Goal: Information Seeking & Learning: Learn about a topic

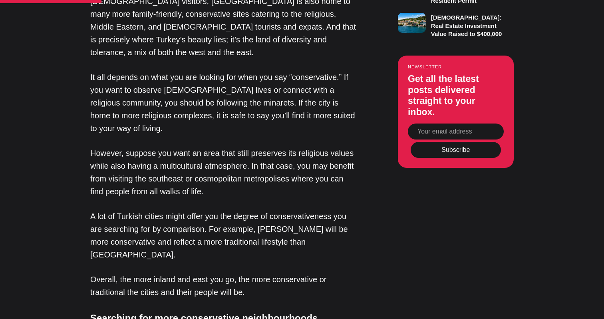
scroll to position [694, 0]
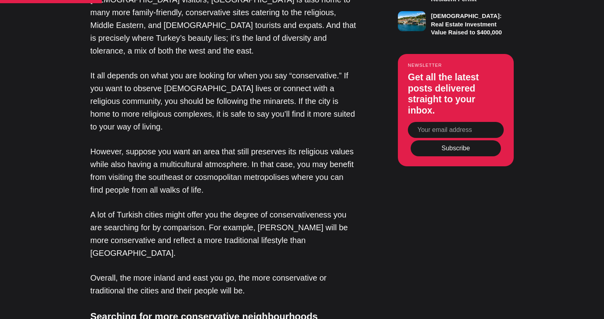
click at [258, 208] on p "A lot of Turkish cities might offer you the degree of conservativeness you are …" at bounding box center [224, 233] width 268 height 51
copy p "Kocaeli"
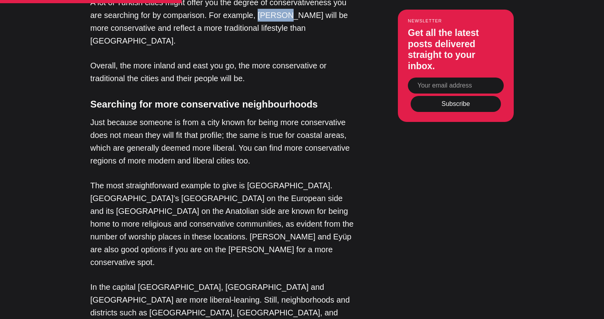
scroll to position [907, 0]
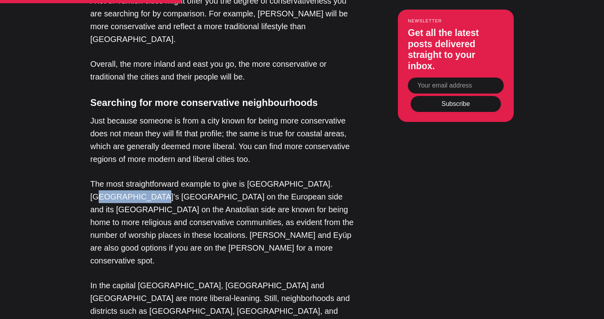
drag, startPoint x: 312, startPoint y: 95, endPoint x: 354, endPoint y: 97, distance: 42.0
click at [354, 177] on p "The most straightforward example to give is [GEOGRAPHIC_DATA]. [GEOGRAPHIC_DATA…" at bounding box center [224, 222] width 268 height 90
copy p "Fatih district"
drag, startPoint x: 192, startPoint y: 110, endPoint x: 250, endPoint y: 111, distance: 57.9
click at [250, 177] on p "The most straightforward example to give is [GEOGRAPHIC_DATA]. [GEOGRAPHIC_DATA…" at bounding box center [224, 222] width 268 height 90
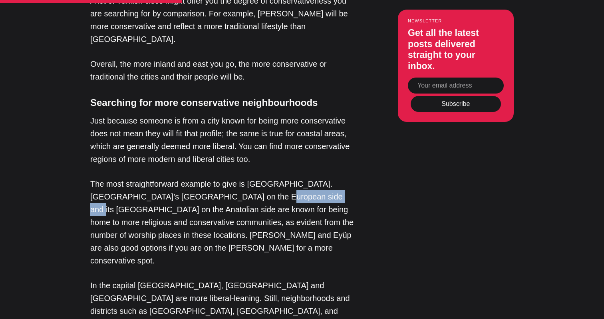
copy p "Ümraniye district"
click at [336, 177] on p "The most straightforward example to give is [GEOGRAPHIC_DATA]. [GEOGRAPHIC_DATA…" at bounding box center [224, 222] width 268 height 90
copy p "Sultanbeyli"
click at [111, 177] on p "The most straightforward example to give is [GEOGRAPHIC_DATA]. [GEOGRAPHIC_DATA…" at bounding box center [224, 222] width 268 height 90
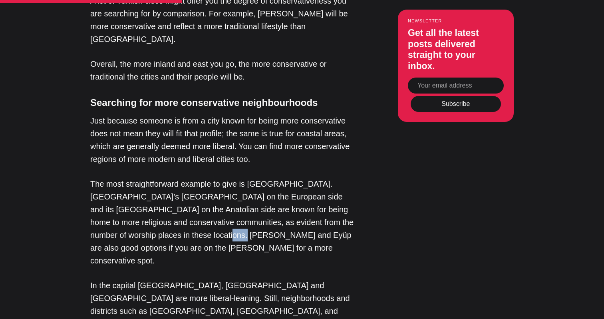
click at [111, 177] on p "The most straightforward example to give is [GEOGRAPHIC_DATA]. [GEOGRAPHIC_DATA…" at bounding box center [224, 222] width 268 height 90
copy p "Eyüp"
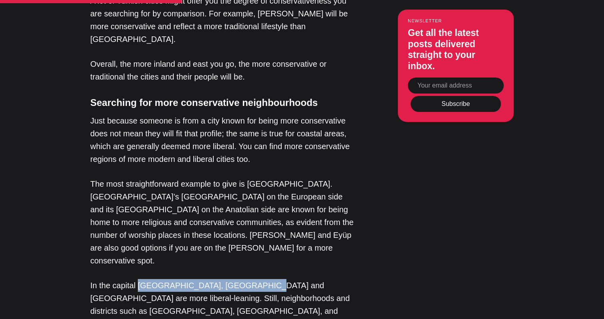
drag, startPoint x: 137, startPoint y: 186, endPoint x: 253, endPoint y: 187, distance: 116.3
click at [253, 279] on p "In the capital [GEOGRAPHIC_DATA], [GEOGRAPHIC_DATA] and [GEOGRAPHIC_DATA] are m…" at bounding box center [224, 311] width 268 height 64
copy p "Ankara, Çankaya and Yenimahalle"
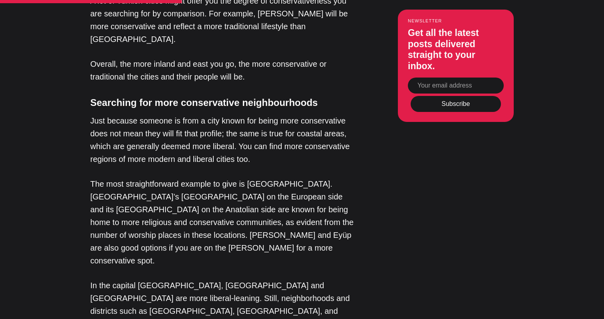
click at [226, 279] on p "In the capital [GEOGRAPHIC_DATA], [GEOGRAPHIC_DATA] and [GEOGRAPHIC_DATA] are m…" at bounding box center [224, 311] width 268 height 64
copy p "Keçiören"
click at [255, 279] on p "In the capital [GEOGRAPHIC_DATA], [GEOGRAPHIC_DATA] and [GEOGRAPHIC_DATA] are m…" at bounding box center [224, 311] width 268 height 64
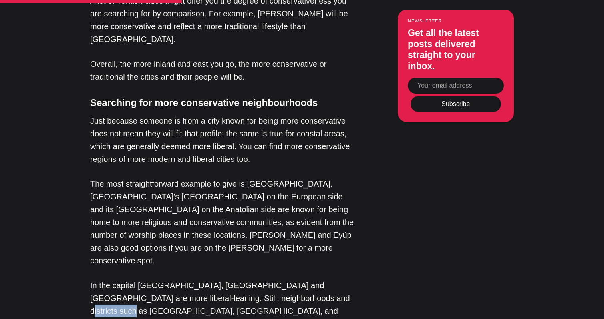
copy p "Gaziosmanpaşa"
click at [335, 279] on p "In the capital [GEOGRAPHIC_DATA], [GEOGRAPHIC_DATA] and [GEOGRAPHIC_DATA] are m…" at bounding box center [224, 311] width 268 height 64
copy p "Sincan"
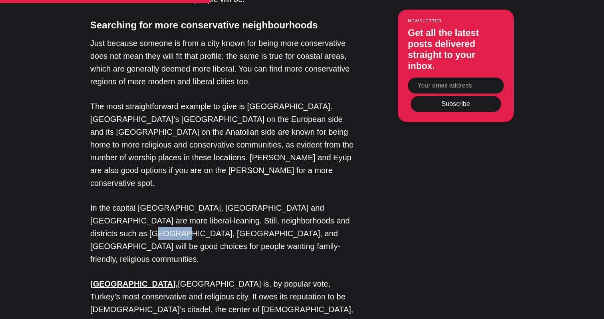
scroll to position [991, 0]
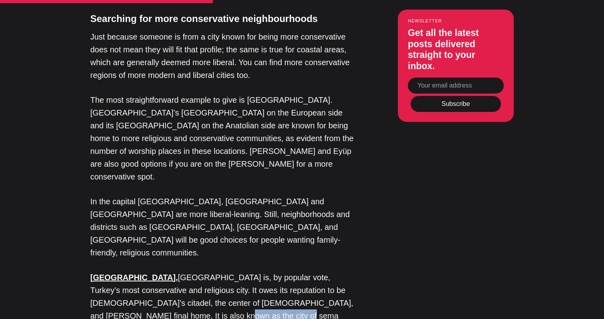
drag, startPoint x: 94, startPoint y: 203, endPoint x: 156, endPoint y: 207, distance: 61.6
click at [156, 271] on p "[GEOGRAPHIC_DATA] , [GEOGRAPHIC_DATA] is, by popular vote, Turkey’s most conser…" at bounding box center [224, 309] width 268 height 77
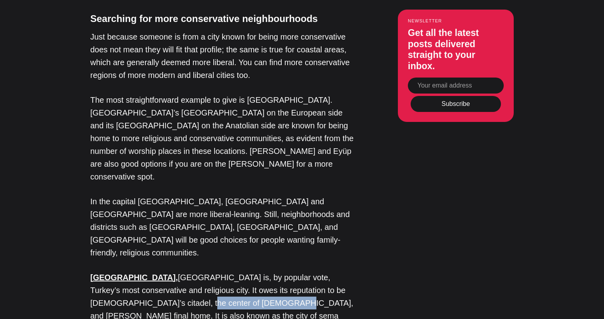
drag, startPoint x: 92, startPoint y: 191, endPoint x: 177, endPoint y: 191, distance: 84.3
click at [177, 271] on p "[GEOGRAPHIC_DATA] , [GEOGRAPHIC_DATA] is, by popular vote, Turkey’s most conser…" at bounding box center [224, 309] width 268 height 77
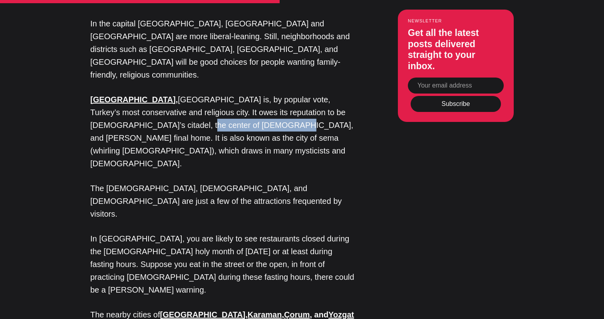
scroll to position [1170, 0]
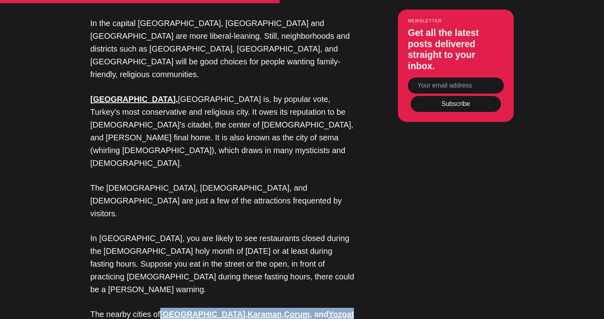
drag, startPoint x: 160, startPoint y: 150, endPoint x: 302, endPoint y: 152, distance: 142.3
click at [302, 308] on p "The nearby cities of [GEOGRAPHIC_DATA] , [GEOGRAPHIC_DATA] , [GEOGRAPHIC_DATA] …" at bounding box center [224, 321] width 268 height 26
copy p "Kırşehir , [GEOGRAPHIC_DATA] , [GEOGRAPHIC_DATA] , and [GEOGRAPHIC_DATA]"
drag, startPoint x: 112, startPoint y: 189, endPoint x: 92, endPoint y: 189, distance: 20.8
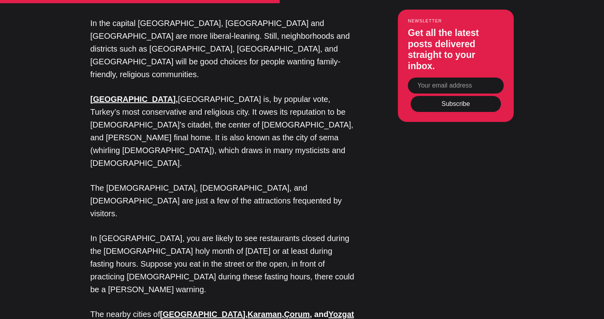
copy p "[GEOGRAPHIC_DATA]"
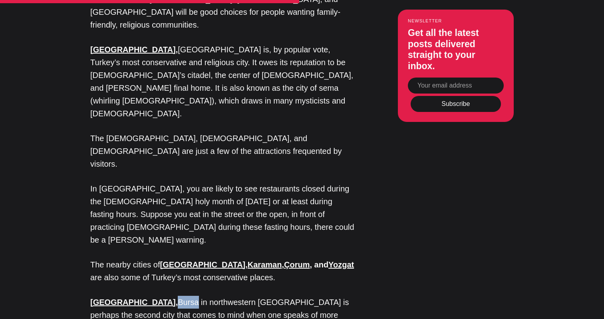
scroll to position [1225, 0]
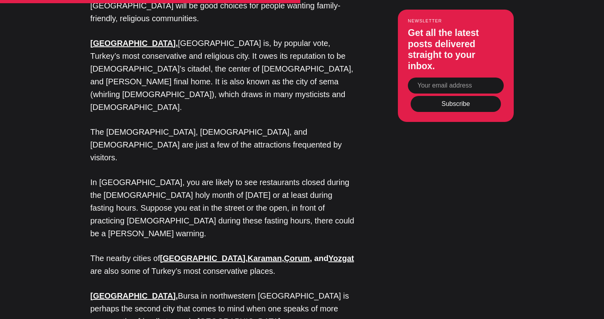
copy p "Emirsultan"
drag, startPoint x: 300, startPoint y: 183, endPoint x: 321, endPoint y: 182, distance: 21.6
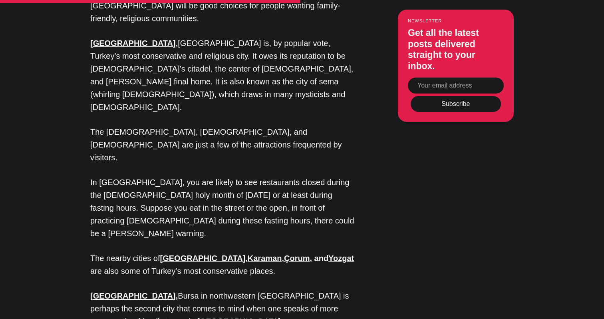
copy p "Nilüfer"
copy p "Uludağ"
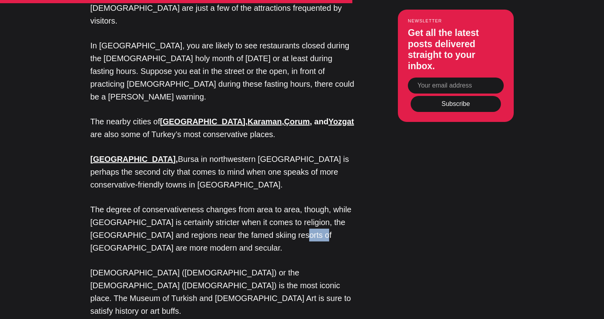
scroll to position [1368, 0]
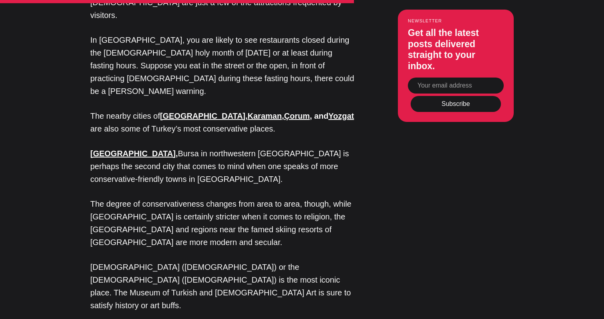
drag, startPoint x: 111, startPoint y: 192, endPoint x: 88, endPoint y: 193, distance: 22.8
click at [88, 193] on div "Editor’s Choice About [GEOGRAPHIC_DATA]: An Introduction In [GEOGRAPHIC_DATA], …" at bounding box center [302, 170] width 484 height 1847
copy strong "[GEOGRAPHIC_DATA]"
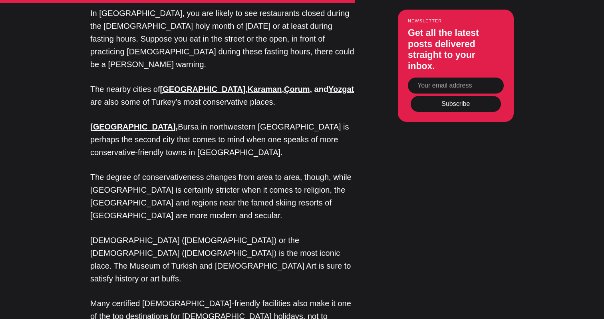
scroll to position [1397, 0]
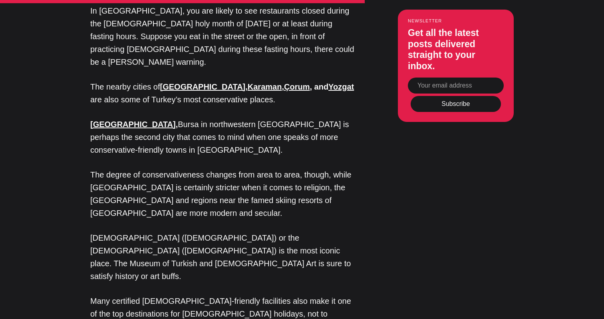
drag, startPoint x: 119, startPoint y: 227, endPoint x: 91, endPoint y: 227, distance: 27.6
copy strong "Kayseri"
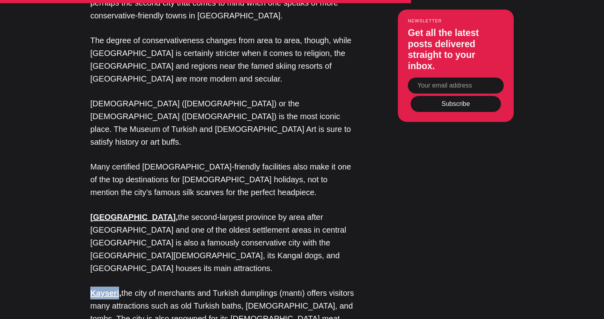
scroll to position [1532, 0]
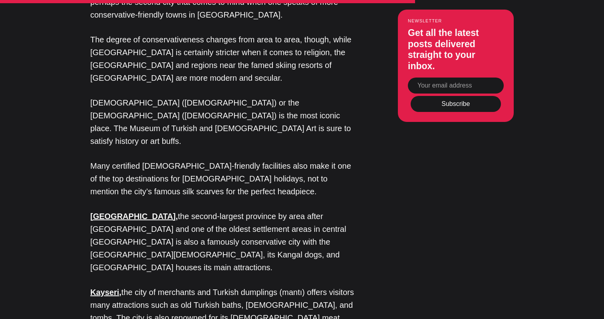
drag, startPoint x: 116, startPoint y: 204, endPoint x: 88, endPoint y: 205, distance: 28.8
click at [88, 205] on div "Editor’s Choice About [GEOGRAPHIC_DATA]: An Introduction In [GEOGRAPHIC_DATA], …" at bounding box center [302, 6] width 484 height 1847
copy strong "Mardin"
drag, startPoint x: 89, startPoint y: 265, endPoint x: 220, endPoint y: 263, distance: 131.5
click at [221, 263] on div "Editor’s Choice About [GEOGRAPHIC_DATA]: An Introduction In [GEOGRAPHIC_DATA], …" at bounding box center [302, 6] width 484 height 1847
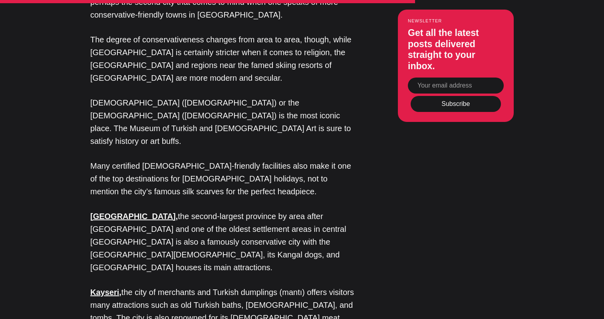
copy p "[GEOGRAPHIC_DATA] , [GEOGRAPHIC_DATA] and [GEOGRAPHIC_DATA]"
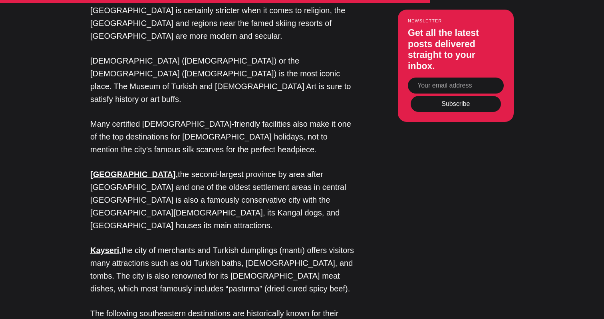
scroll to position [1575, 0]
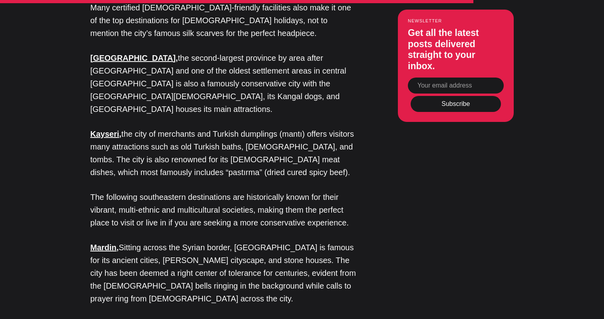
scroll to position [1691, 0]
drag, startPoint x: 260, startPoint y: 185, endPoint x: 225, endPoint y: 185, distance: 35.2
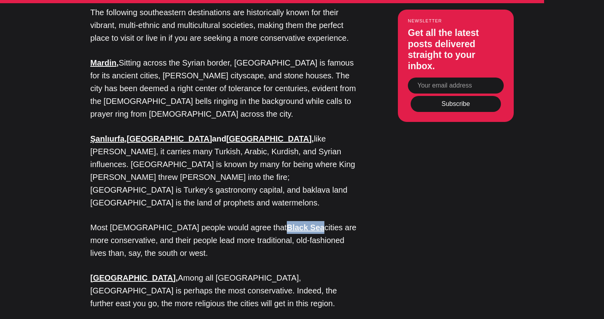
scroll to position [1877, 0]
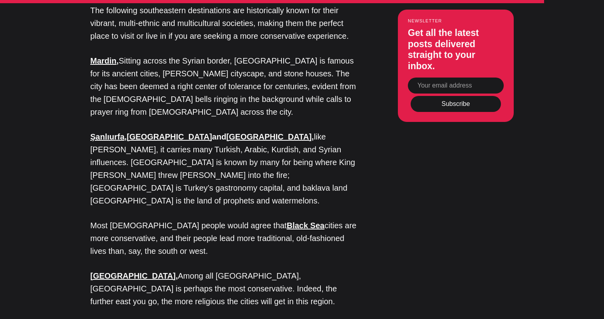
copy strong "Rize"
drag, startPoint x: 86, startPoint y: 147, endPoint x: 106, endPoint y: 148, distance: 19.6
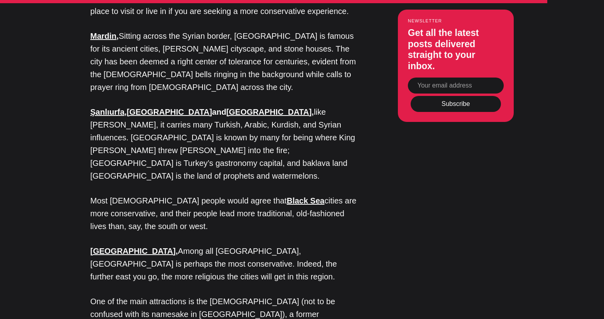
scroll to position [1908, 0]
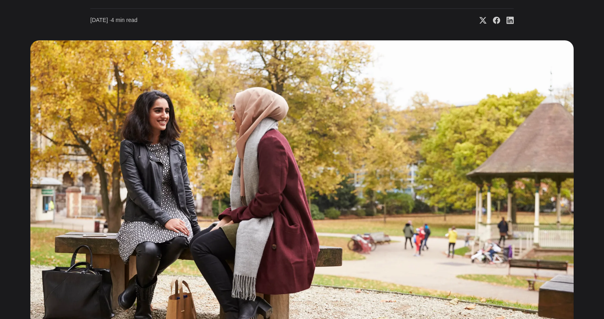
scroll to position [229, 0]
